Goal: Task Accomplishment & Management: Use online tool/utility

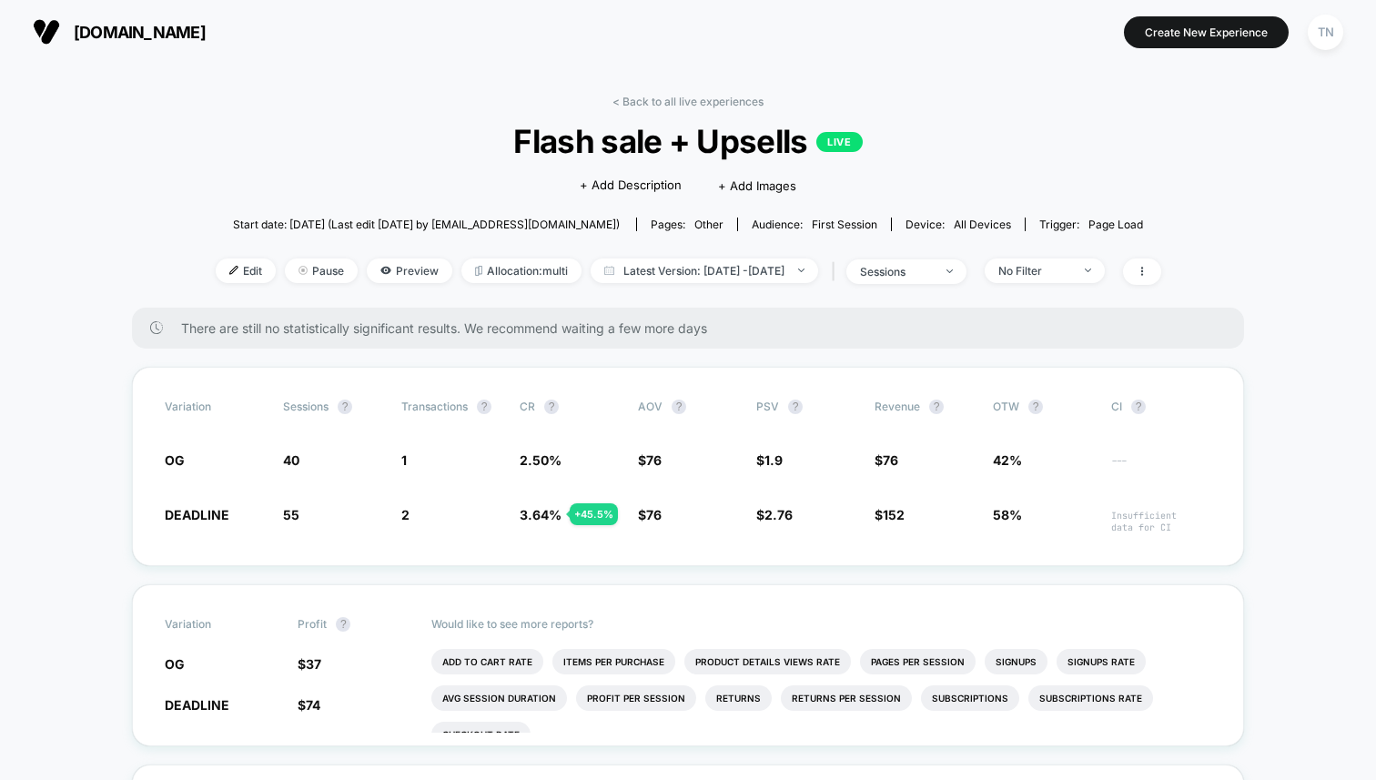
click at [96, 46] on button "[DOMAIN_NAME]" at bounding box center [119, 31] width 184 height 29
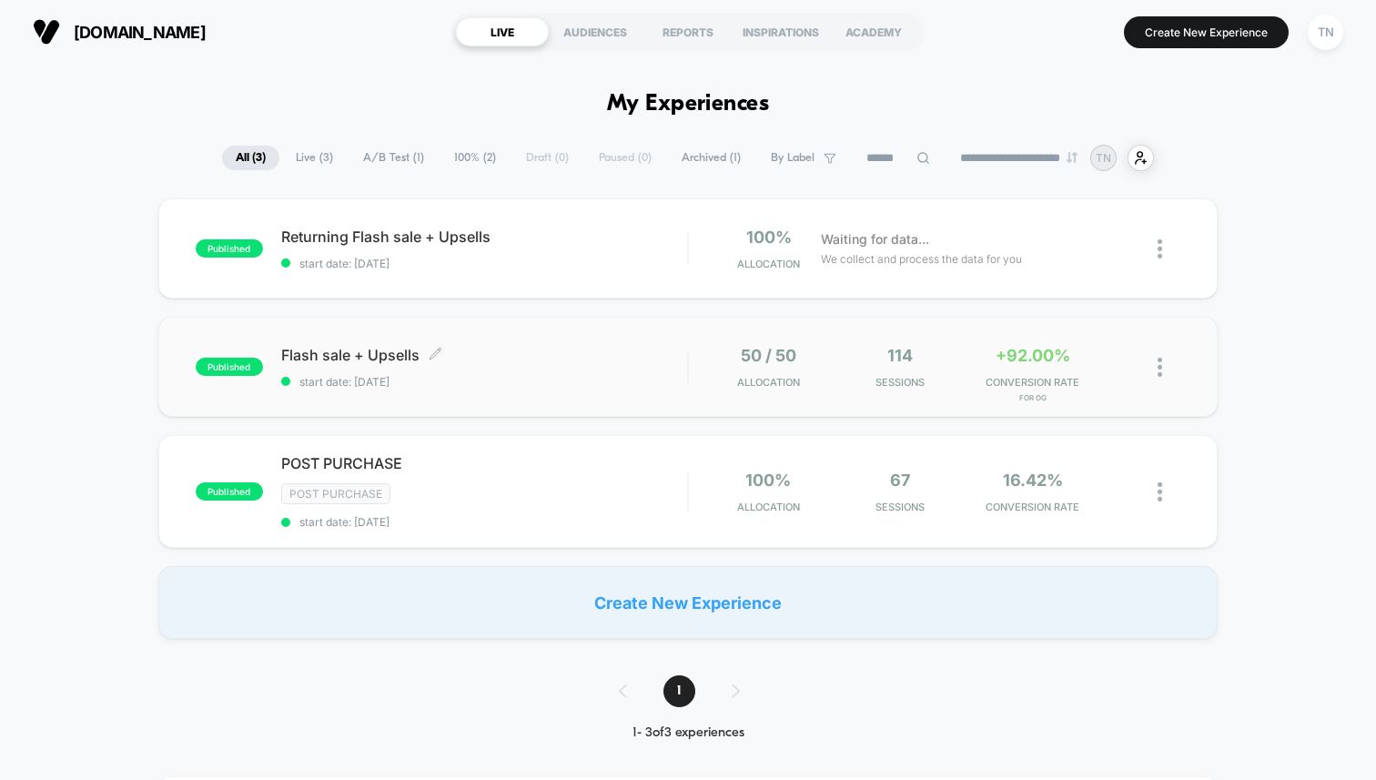
click at [419, 350] on span "Flash sale + Upsells Click to edit experience details" at bounding box center [484, 355] width 406 height 18
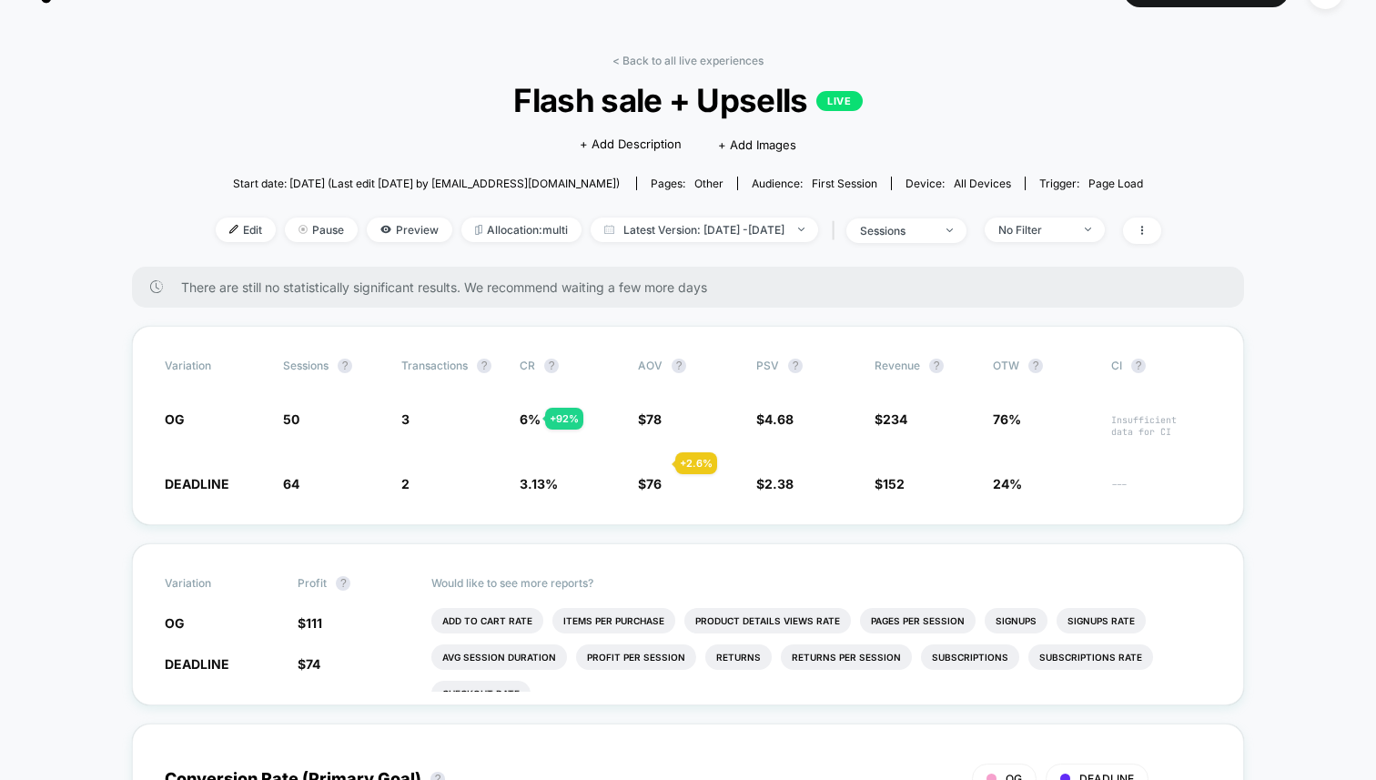
scroll to position [44, 0]
